Goal: Task Accomplishment & Management: Manage account settings

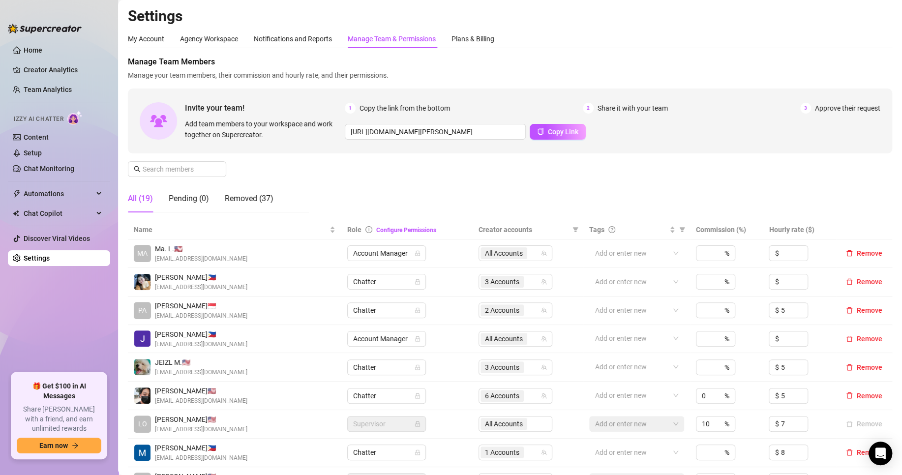
scroll to position [163, 0]
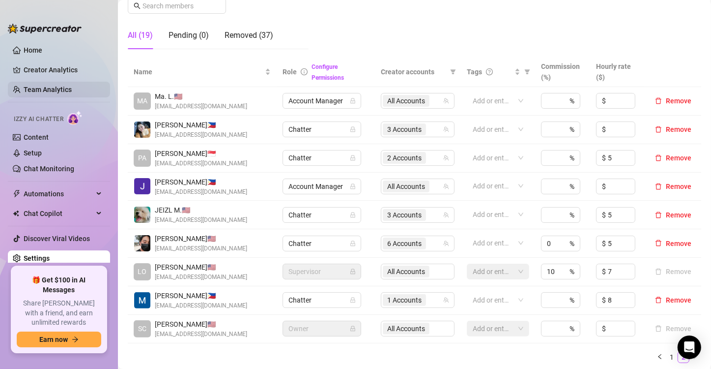
click at [62, 86] on link "Team Analytics" at bounding box center [48, 90] width 48 height 8
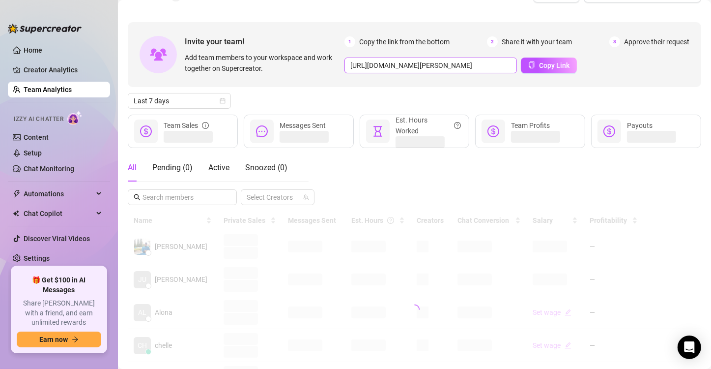
scroll to position [23, 0]
click at [528, 73] on button "Copy Link" at bounding box center [549, 67] width 56 height 16
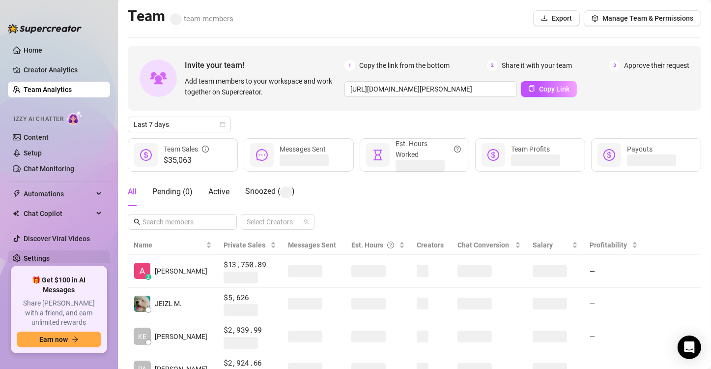
click at [50, 259] on link "Settings" at bounding box center [37, 258] width 26 height 8
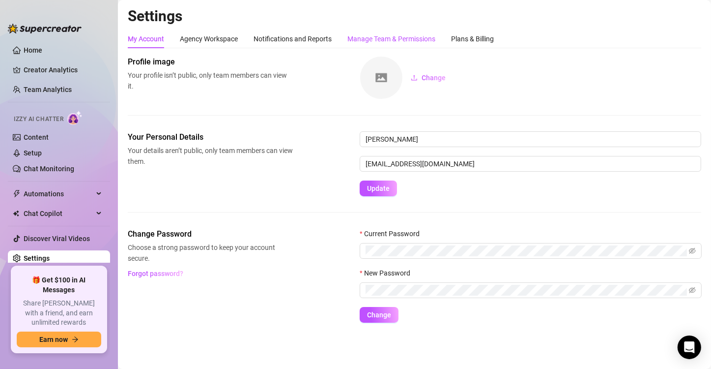
click at [351, 44] on div "Manage Team & Permissions" at bounding box center [392, 38] width 88 height 11
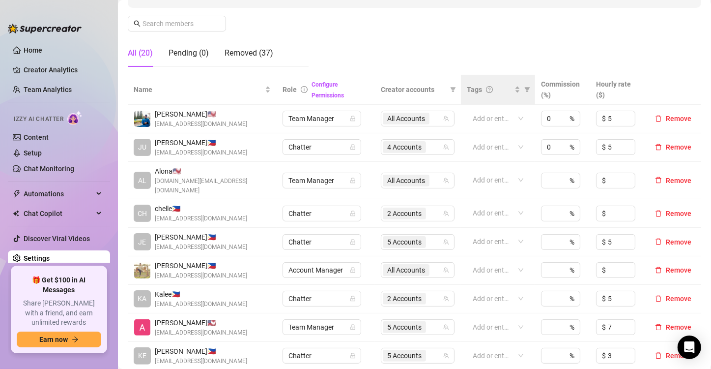
scroll to position [149, 0]
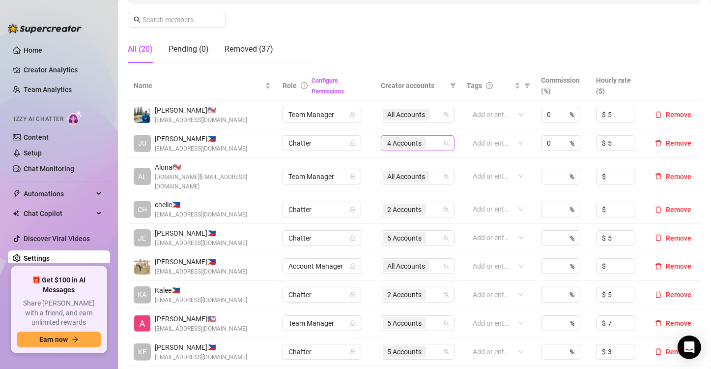
click at [430, 146] on div "4 Accounts" at bounding box center [412, 143] width 59 height 14
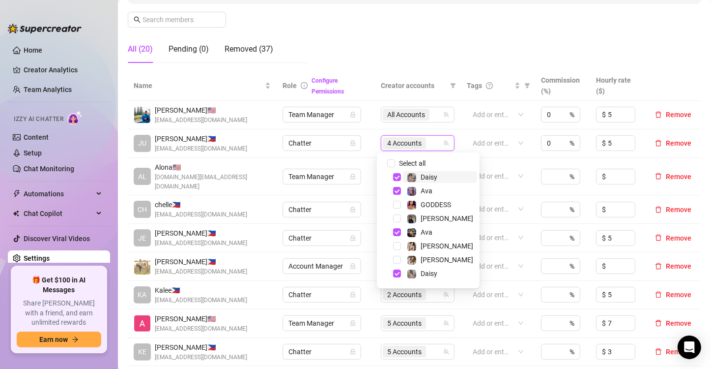
click at [430, 146] on div "4 Accounts" at bounding box center [412, 143] width 59 height 14
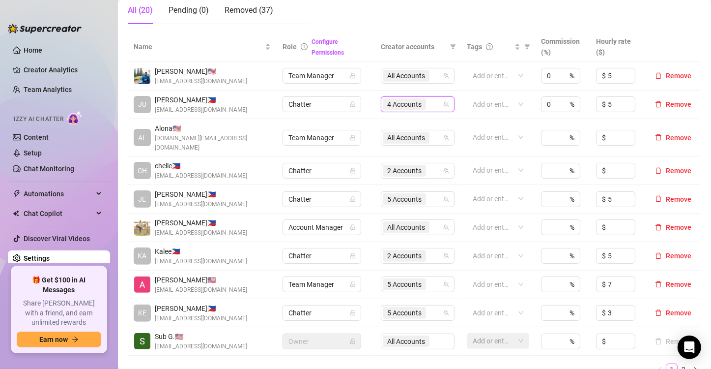
scroll to position [194, 0]
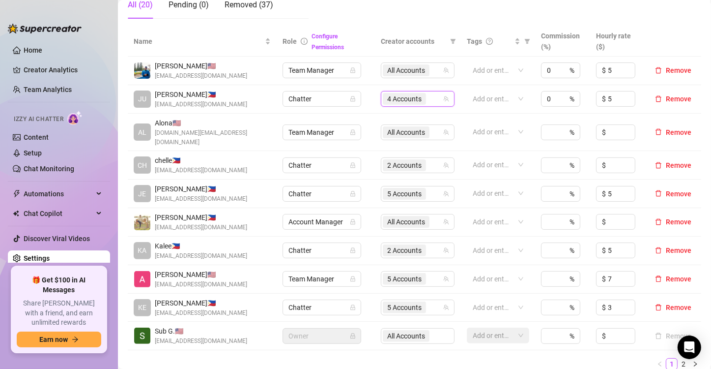
click at [409, 245] on span "2 Accounts" at bounding box center [404, 250] width 34 height 11
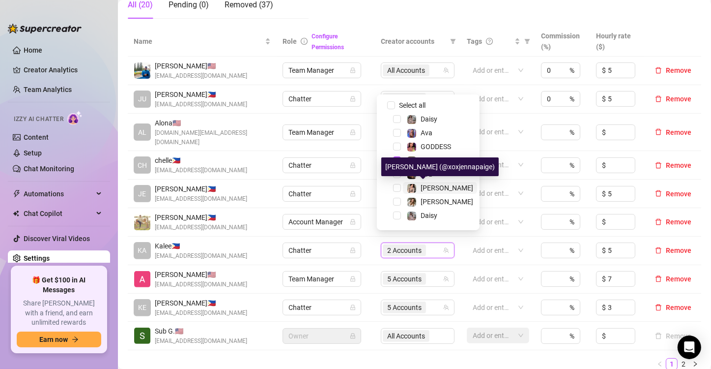
click at [438, 189] on span "Jenna" at bounding box center [447, 188] width 53 height 8
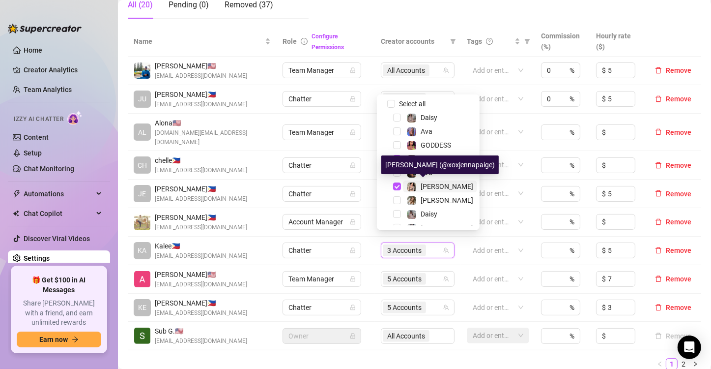
scroll to position [2, 0]
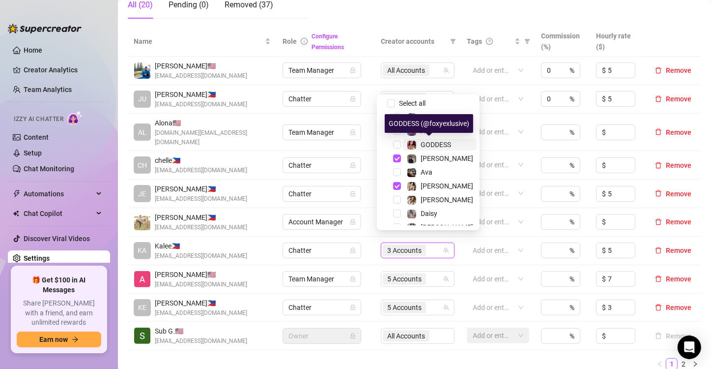
click at [438, 147] on span "GODDESS" at bounding box center [436, 145] width 30 height 8
click at [399, 358] on ul "1 2" at bounding box center [415, 364] width 574 height 12
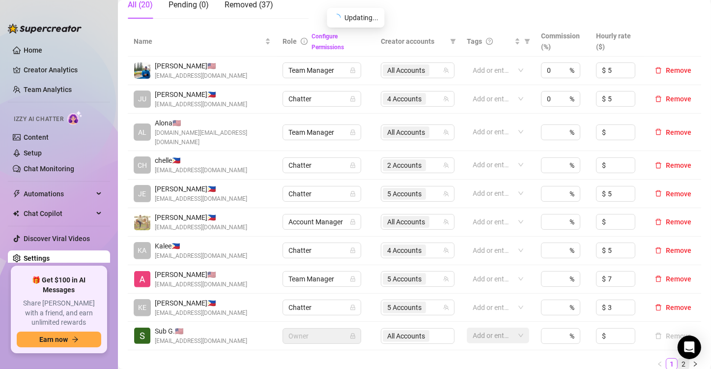
click at [678, 358] on link "2" at bounding box center [683, 363] width 11 height 11
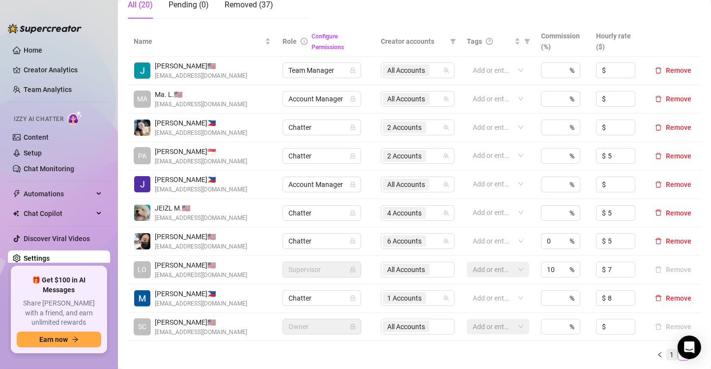
click at [667, 350] on link "1" at bounding box center [672, 354] width 11 height 11
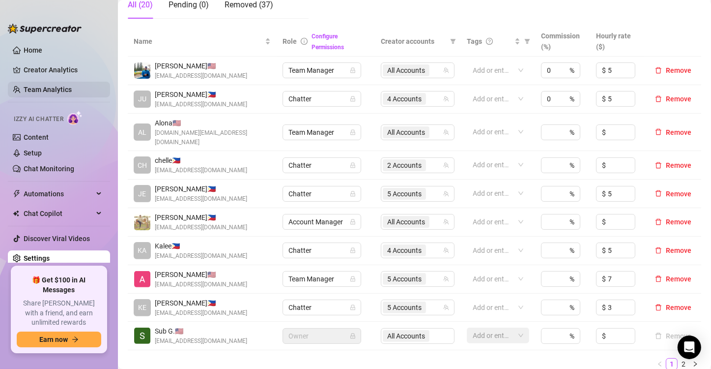
click at [64, 92] on link "Team Analytics" at bounding box center [48, 90] width 48 height 8
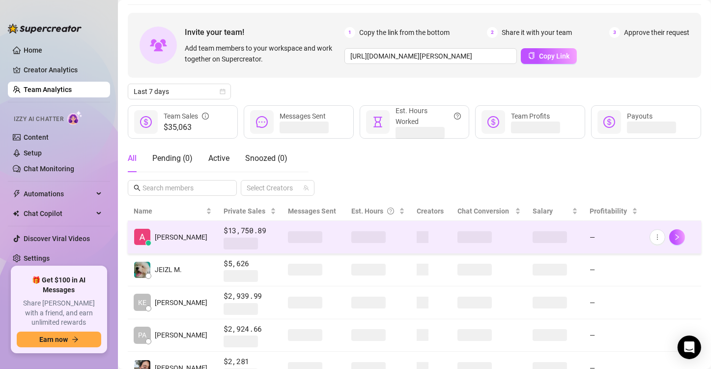
scroll to position [29, 0]
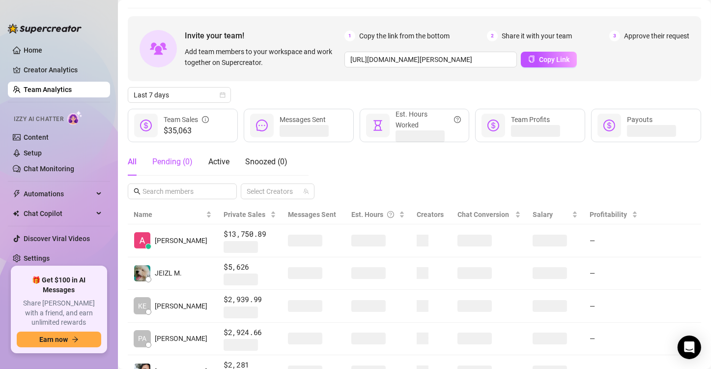
click at [190, 159] on div "Pending ( 0 )" at bounding box center [172, 162] width 40 height 12
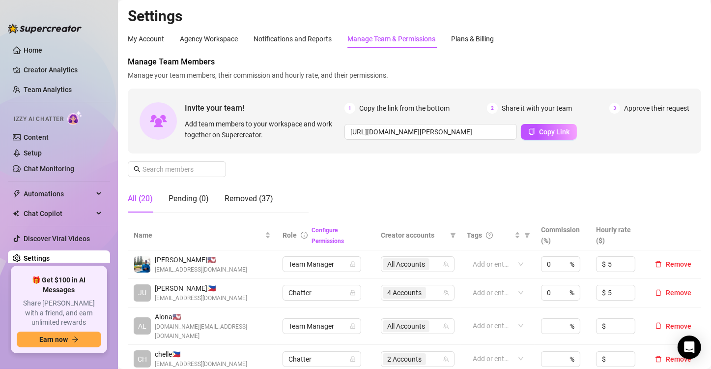
click at [72, 91] on link "Team Analytics" at bounding box center [48, 90] width 48 height 8
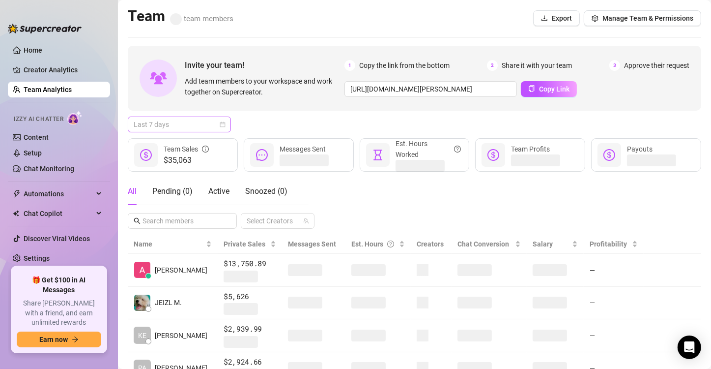
click at [201, 117] on span "Last 7 days" at bounding box center [179, 124] width 91 height 15
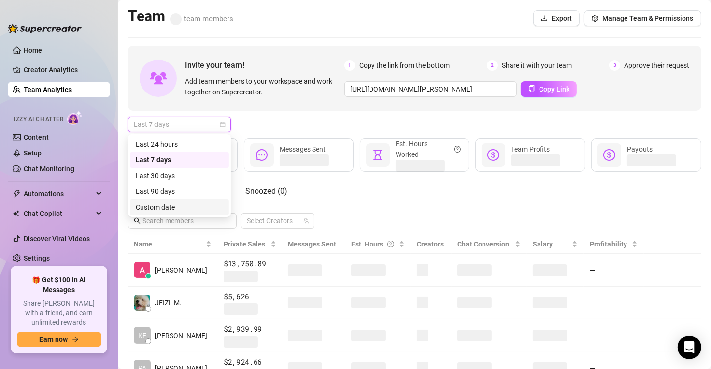
click at [192, 206] on div "Custom date" at bounding box center [180, 207] width 88 height 11
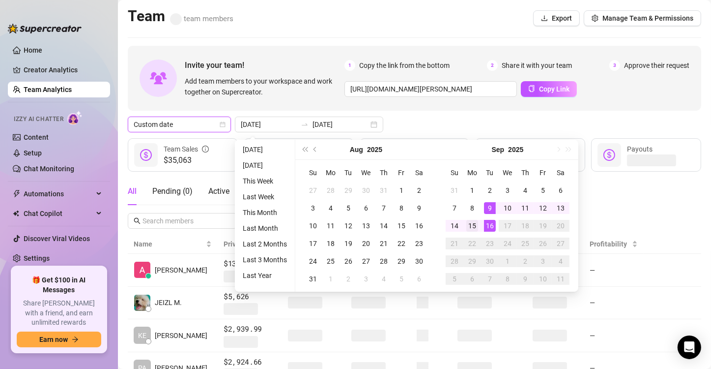
type input "2025-09-15"
click at [477, 224] on div "15" at bounding box center [473, 226] width 12 height 12
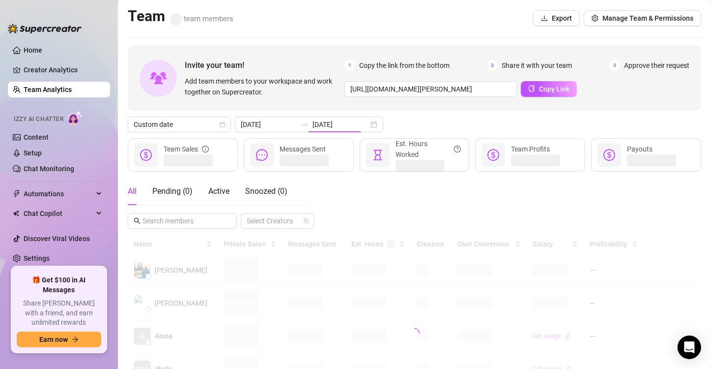
type input "2025-09-15"
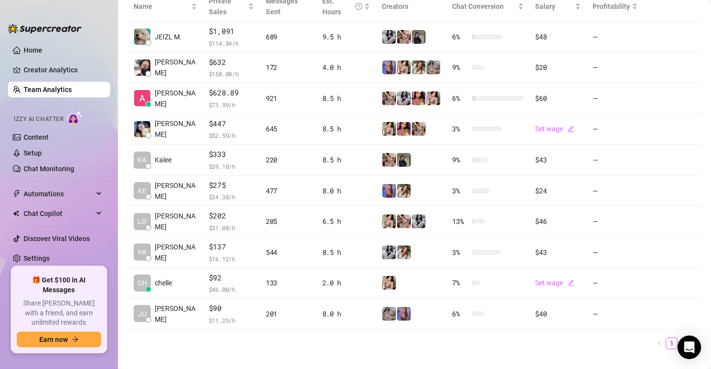
scroll to position [259, 0]
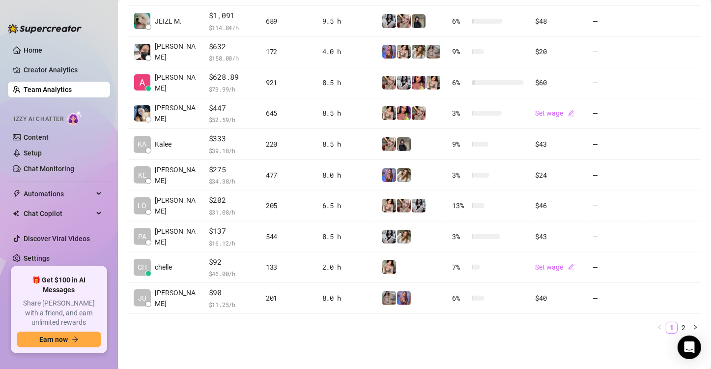
click at [671, 315] on div "Name Private Sales Messages Sent Est. Hours Creators Chat Conversion Salary Pro…" at bounding box center [415, 154] width 574 height 357
click at [678, 322] on link "2" at bounding box center [683, 327] width 11 height 11
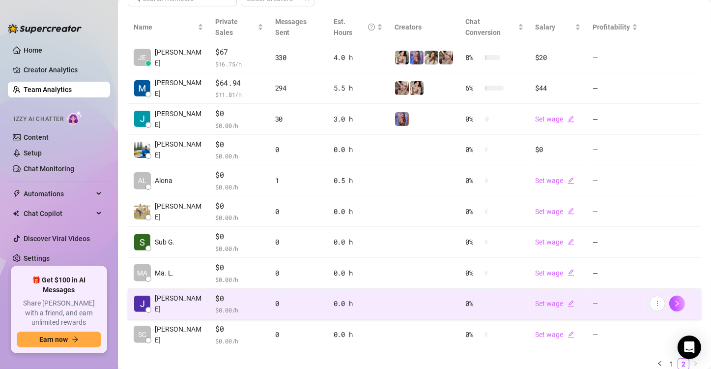
scroll to position [232, 0]
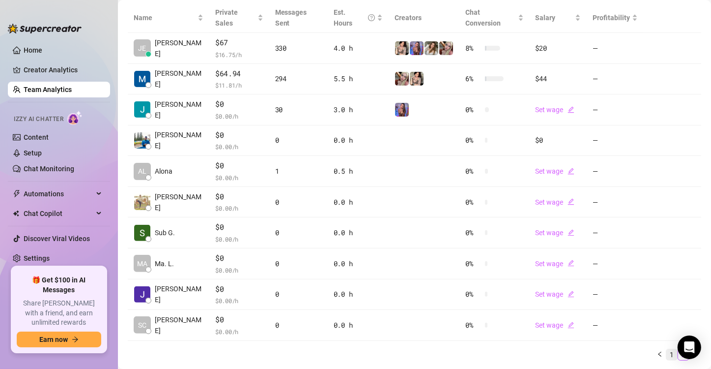
click at [667, 349] on link "1" at bounding box center [672, 354] width 11 height 11
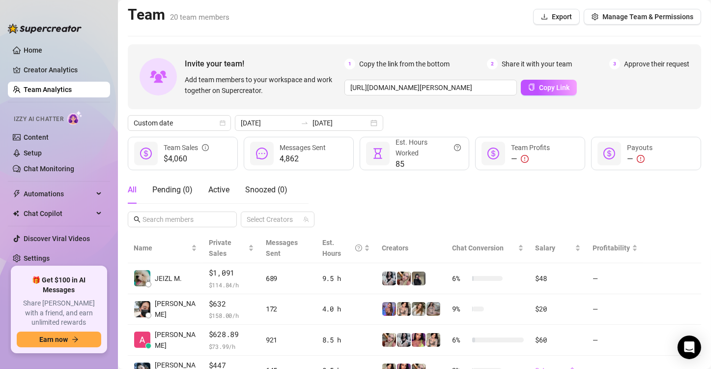
scroll to position [0, 0]
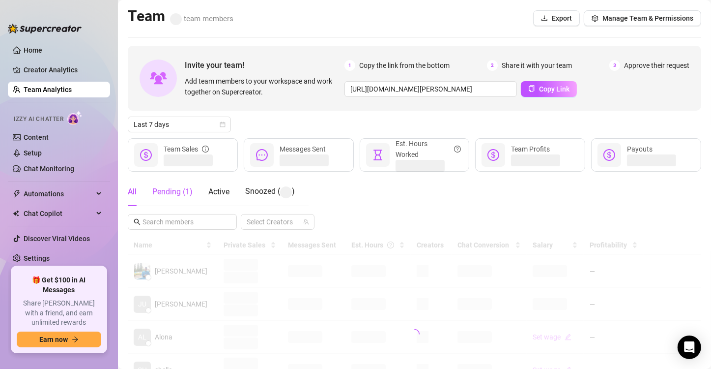
click at [181, 191] on div "Pending ( 1 )" at bounding box center [172, 192] width 40 height 12
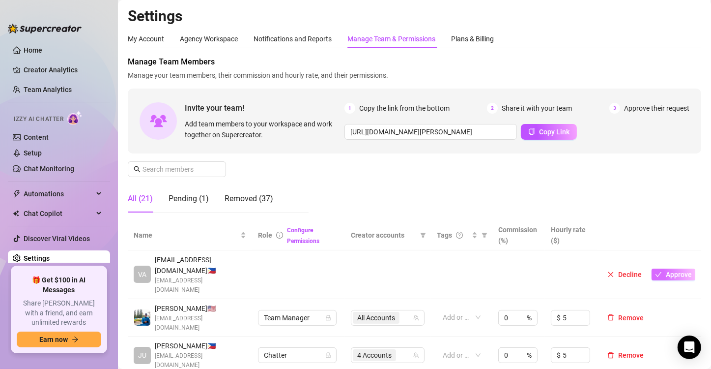
click at [662, 268] on button "Approve" at bounding box center [674, 274] width 44 height 12
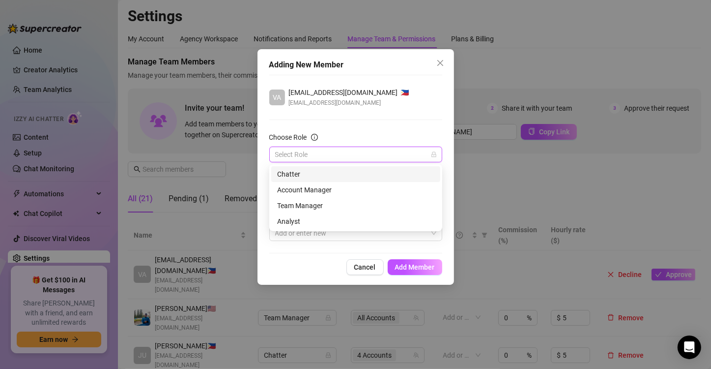
click at [342, 151] on input "Choose Role" at bounding box center [351, 154] width 152 height 15
click at [313, 167] on div "Chatter" at bounding box center [355, 174] width 169 height 16
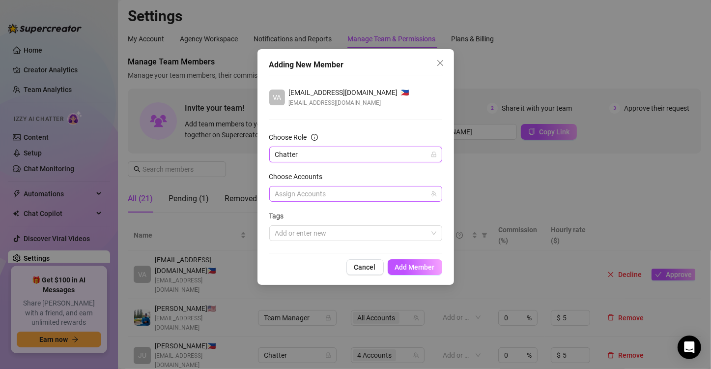
click at [336, 187] on div at bounding box center [350, 194] width 159 height 14
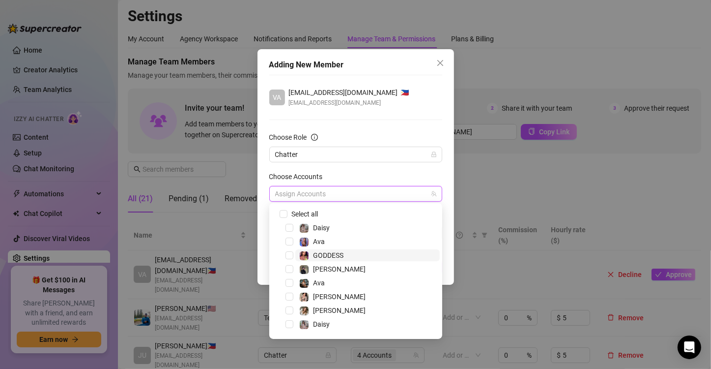
click at [348, 254] on span "GODDESS" at bounding box center [367, 255] width 145 height 12
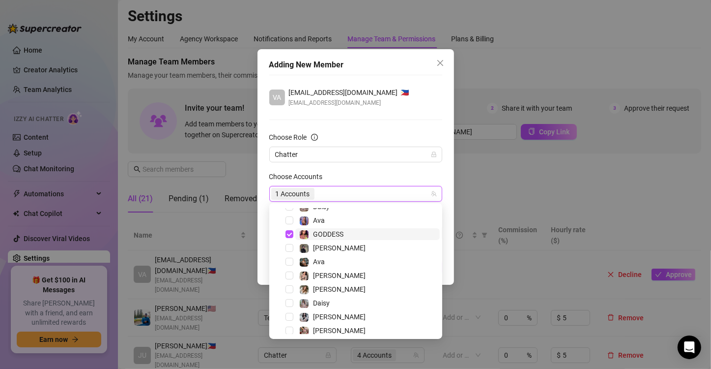
scroll to position [26, 0]
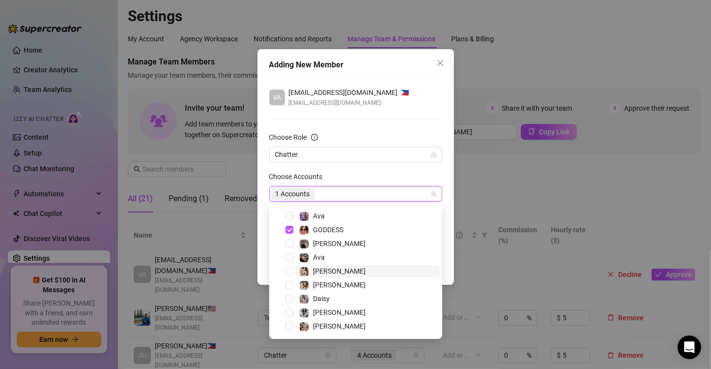
click at [350, 270] on span "Jenna" at bounding box center [367, 271] width 145 height 12
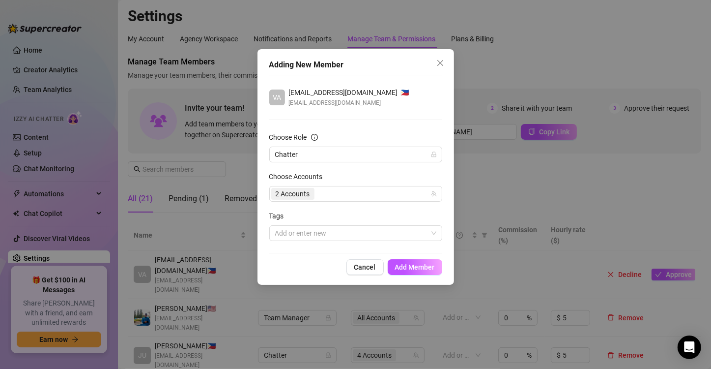
click at [408, 173] on div "Choose Accounts" at bounding box center [355, 178] width 173 height 15
click at [419, 264] on span "Add Member" at bounding box center [415, 267] width 40 height 8
